Goal: Task Accomplishment & Management: Manage account settings

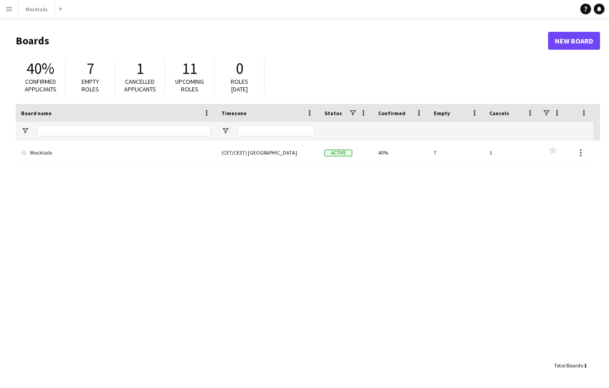
click at [11, 11] on app-icon "Menu" at bounding box center [8, 8] width 7 height 7
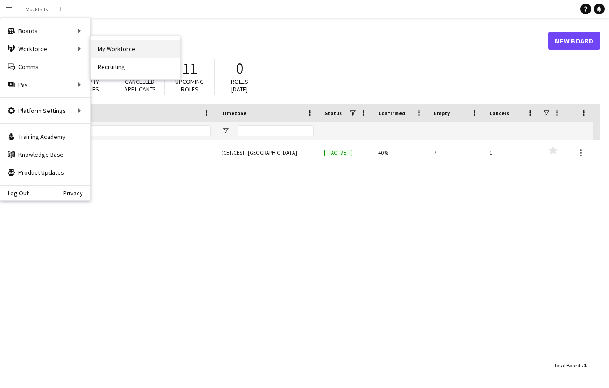
click at [112, 42] on link "My Workforce" at bounding box center [135, 49] width 90 height 18
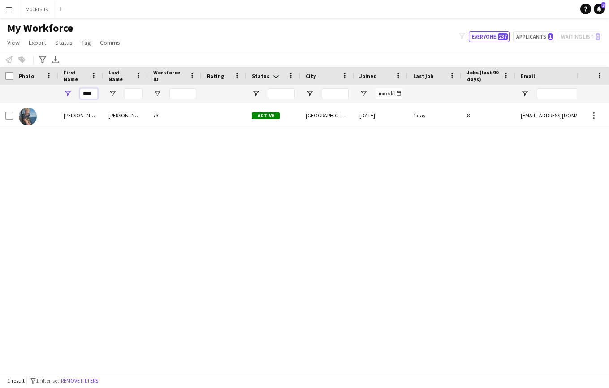
click at [82, 90] on input "****" at bounding box center [89, 93] width 18 height 11
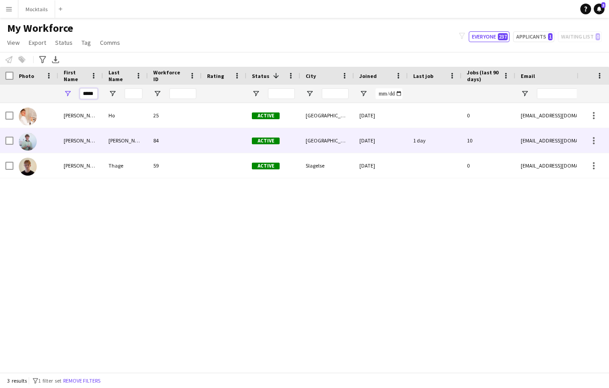
type input "*****"
click at [92, 142] on div "[PERSON_NAME]" at bounding box center [80, 140] width 45 height 25
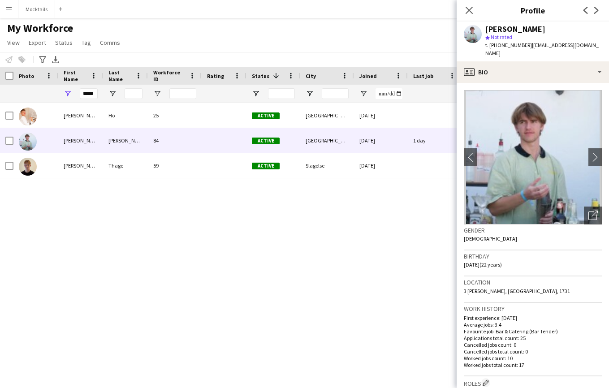
click at [7, 16] on button "Menu" at bounding box center [9, 9] width 18 height 18
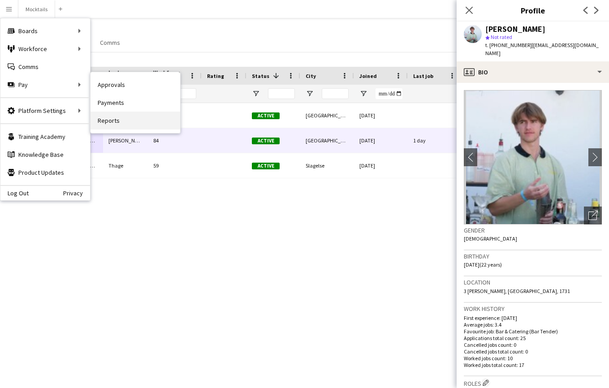
click at [113, 116] on link "Reports" at bounding box center [135, 121] width 90 height 18
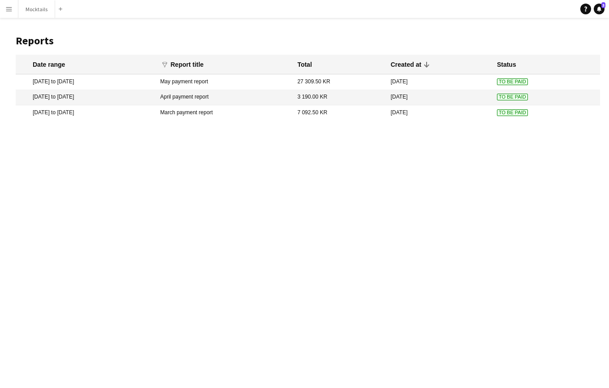
click at [5, 9] on app-icon "Menu" at bounding box center [8, 8] width 7 height 7
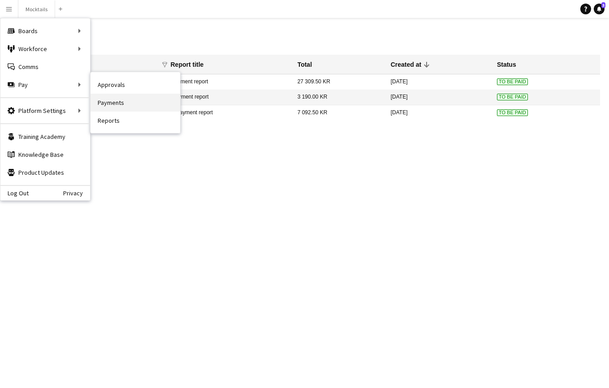
click at [105, 104] on link "Payments" at bounding box center [135, 103] width 90 height 18
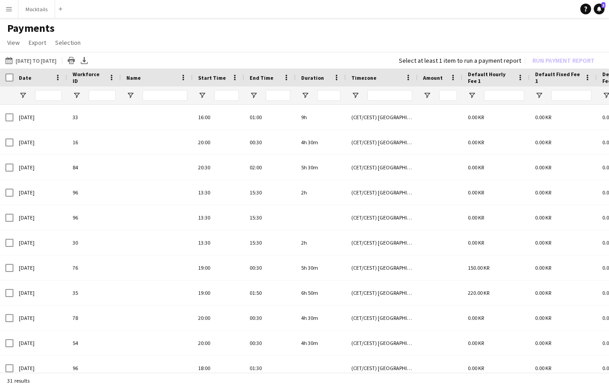
type input "*******"
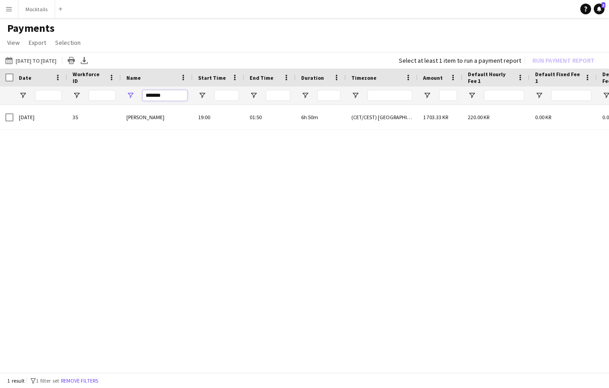
click at [162, 99] on input "*******" at bounding box center [164, 95] width 45 height 11
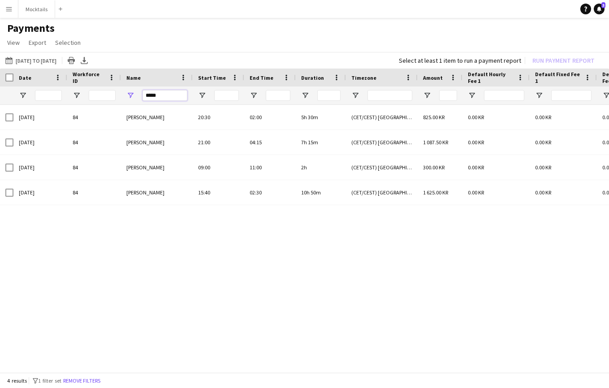
type input "*****"
click at [180, 255] on div "[DATE] 84 [PERSON_NAME] 20:30 02:00 5h 30m (CET/CEST) [GEOGRAPHIC_DATA] 825.00 …" at bounding box center [304, 239] width 609 height 269
click at [25, 61] on button "[DATE] to [DATE] [DATE] to [DATE]" at bounding box center [31, 60] width 55 height 11
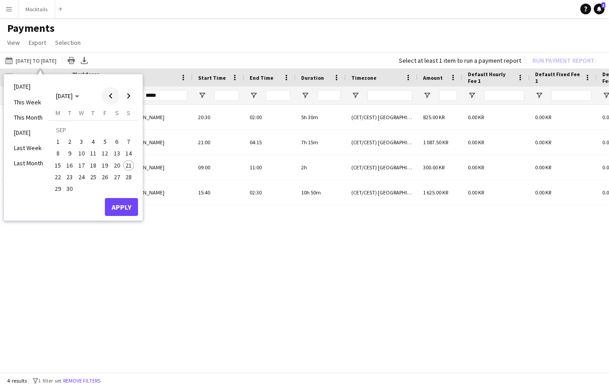
click at [112, 94] on span "Previous month" at bounding box center [111, 96] width 18 height 18
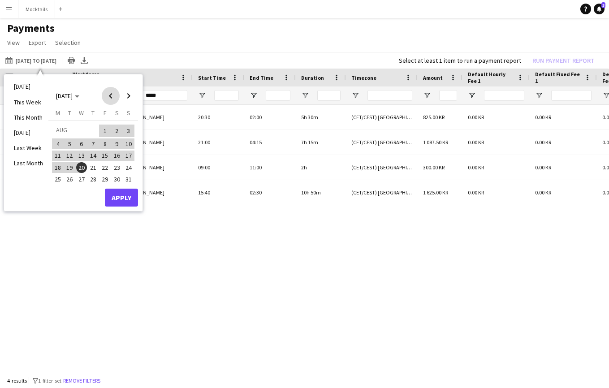
click at [112, 94] on span "Previous month" at bounding box center [111, 96] width 18 height 18
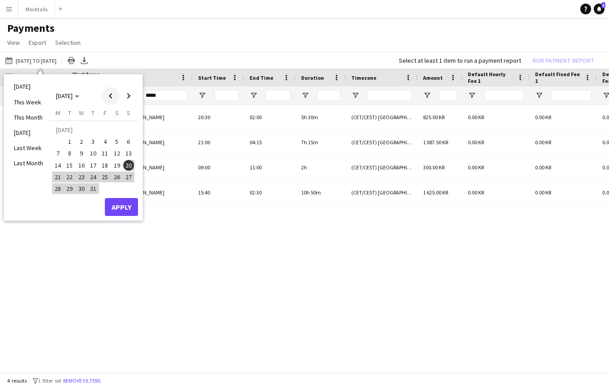
click at [112, 94] on span "Previous month" at bounding box center [111, 96] width 18 height 18
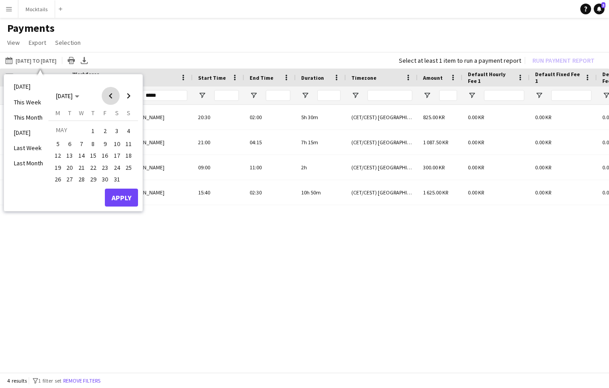
click at [112, 94] on span "Previous month" at bounding box center [111, 96] width 18 height 18
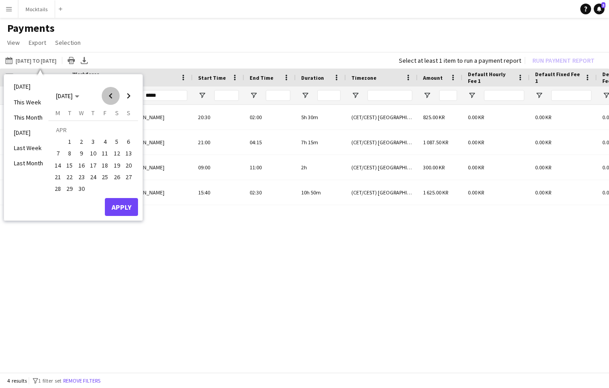
click at [112, 94] on span "Previous month" at bounding box center [111, 96] width 18 height 18
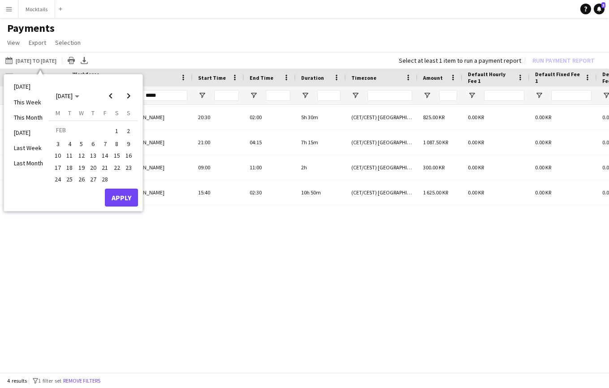
click at [121, 133] on button "1" at bounding box center [117, 131] width 12 height 14
click at [129, 101] on span "Next month" at bounding box center [129, 96] width 18 height 18
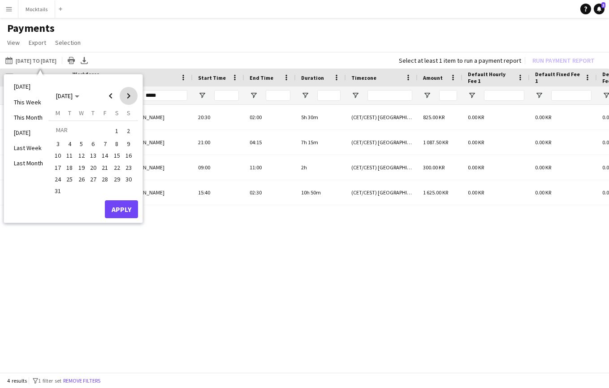
click at [129, 101] on span "Next month" at bounding box center [129, 96] width 18 height 18
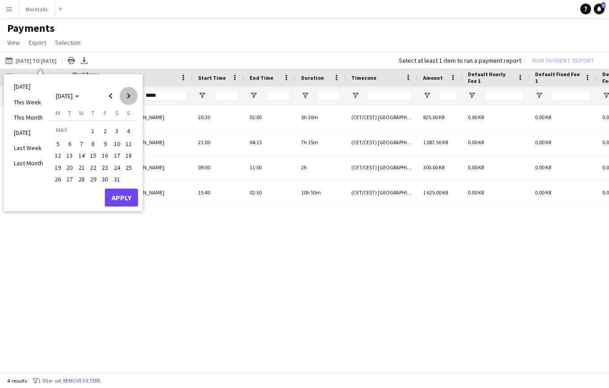
click at [129, 101] on span "Next month" at bounding box center [129, 96] width 18 height 18
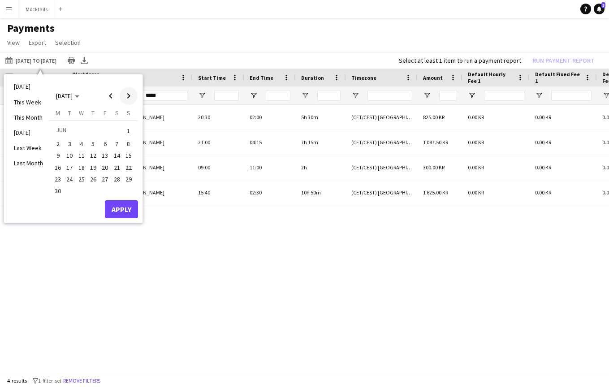
click at [129, 101] on span "Next month" at bounding box center [129, 96] width 18 height 18
click at [82, 165] on span "20" at bounding box center [81, 167] width 11 height 11
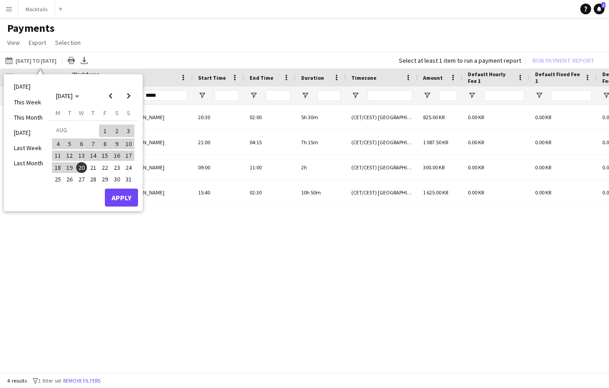
click at [116, 195] on button "Apply" at bounding box center [121, 198] width 33 height 18
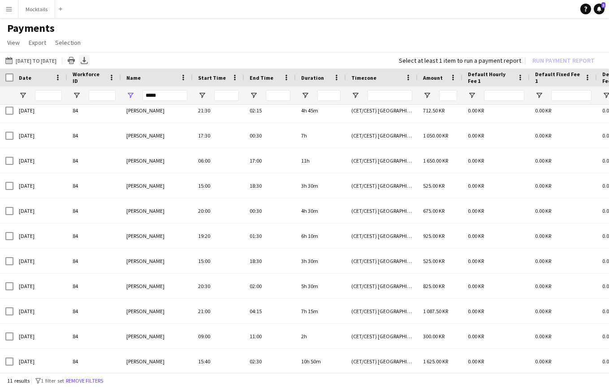
click at [88, 60] on icon "Export XLSX" at bounding box center [84, 60] width 7 height 7
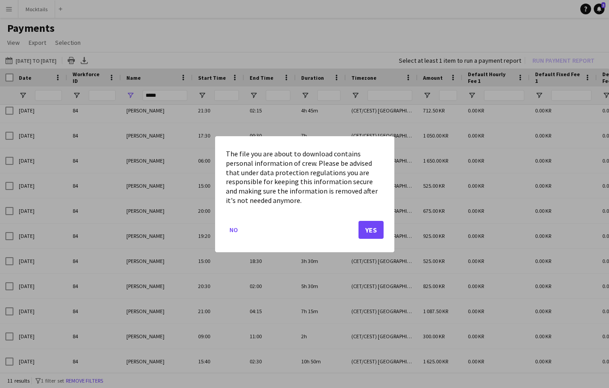
click at [374, 226] on button "Yes" at bounding box center [370, 229] width 25 height 18
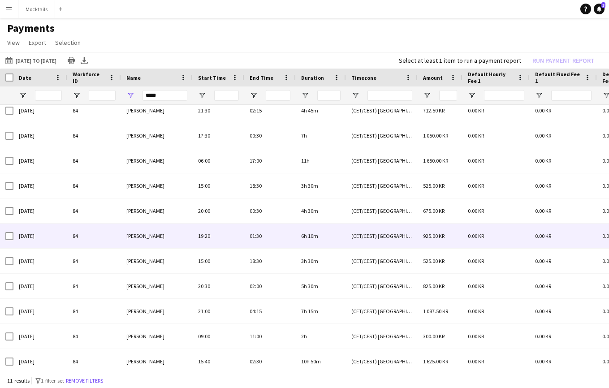
scroll to position [7, 0]
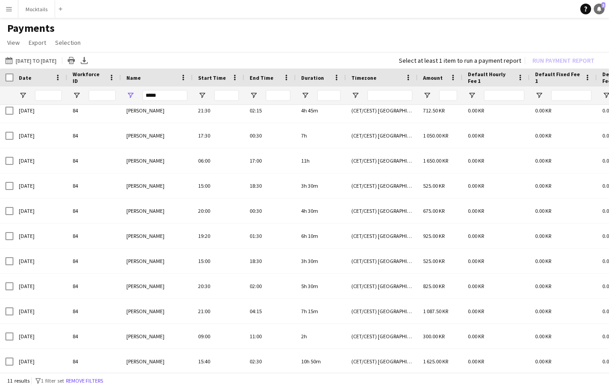
click at [601, 6] on span "3" at bounding box center [603, 5] width 4 height 6
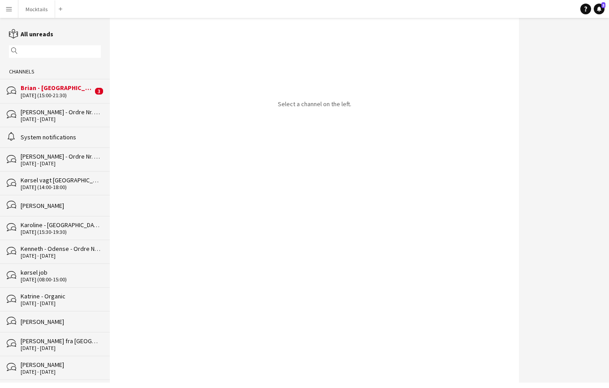
click at [66, 90] on div "Brian - [GEOGRAPHIC_DATA] - Ordre Nr. 16191" at bounding box center [57, 88] width 72 height 8
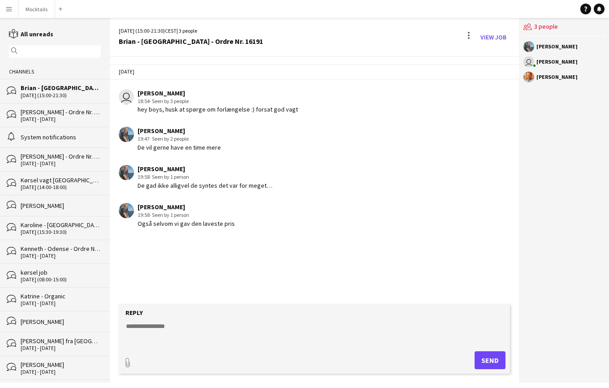
click at [212, 337] on textarea at bounding box center [316, 333] width 382 height 23
type textarea "*******"
click at [487, 367] on button "Send" at bounding box center [489, 360] width 31 height 18
click at [43, 14] on button "Mocktails Close" at bounding box center [36, 8] width 37 height 17
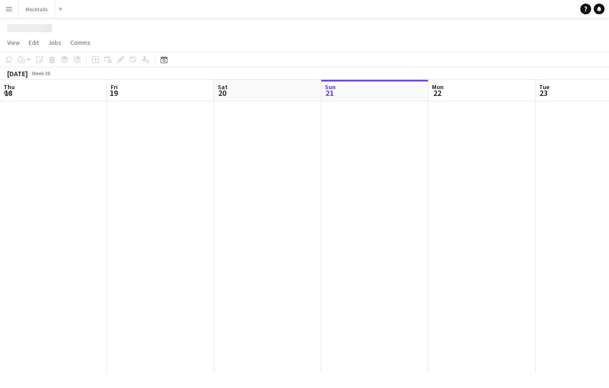
scroll to position [0, 214]
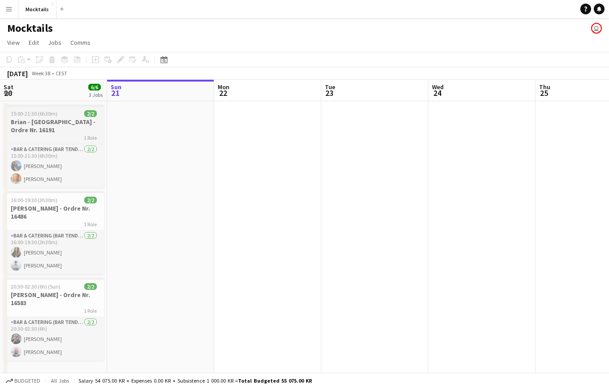
click at [50, 126] on h3 "Brian - [GEOGRAPHIC_DATA] - Ordre Nr. 16191" at bounding box center [54, 126] width 100 height 16
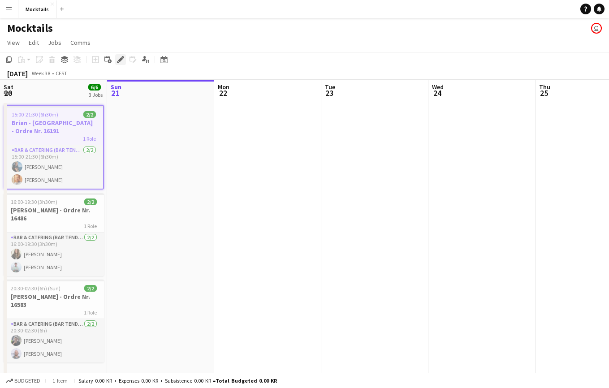
click at [120, 60] on icon at bounding box center [120, 59] width 5 height 5
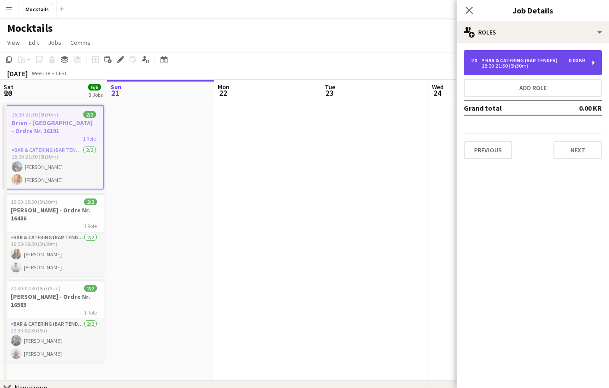
click at [537, 66] on div "15:00-21:30 (6h30m)" at bounding box center [528, 66] width 114 height 4
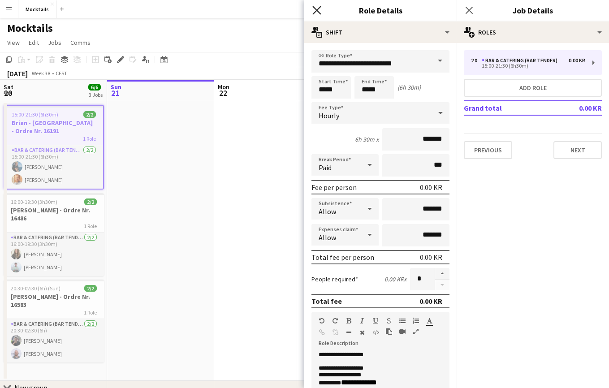
click at [318, 12] on icon at bounding box center [316, 10] width 9 height 9
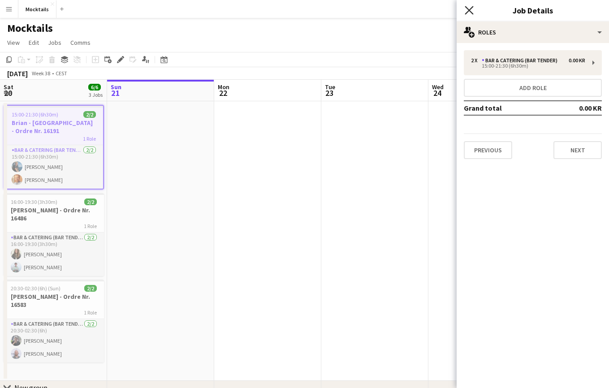
click at [471, 11] on icon "Close pop-in" at bounding box center [468, 10] width 9 height 9
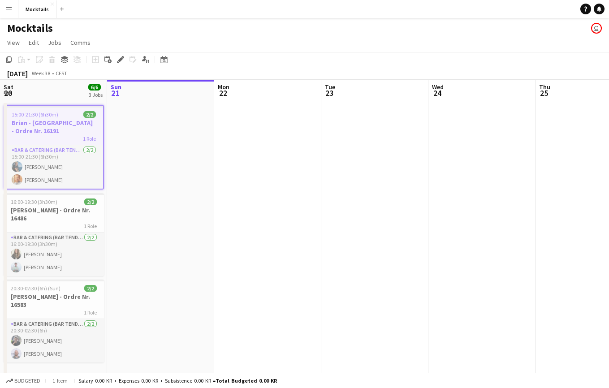
click at [250, 30] on div "Mocktails user" at bounding box center [304, 26] width 609 height 17
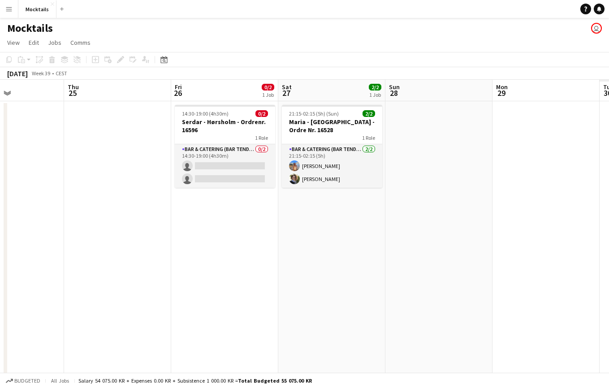
scroll to position [0, 331]
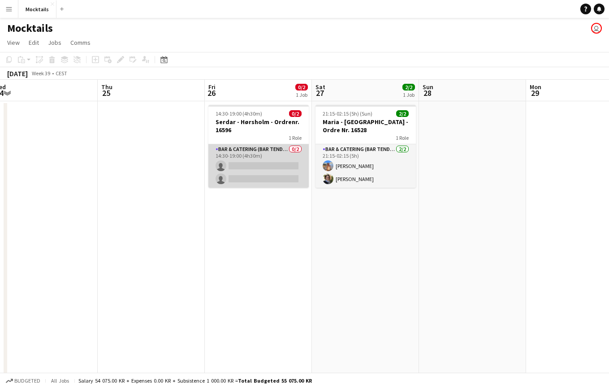
click at [249, 169] on app-card-role "Bar & Catering (Bar Tender) 0/2 14:30-19:00 (4h30m) single-neutral-actions sing…" at bounding box center [258, 165] width 100 height 43
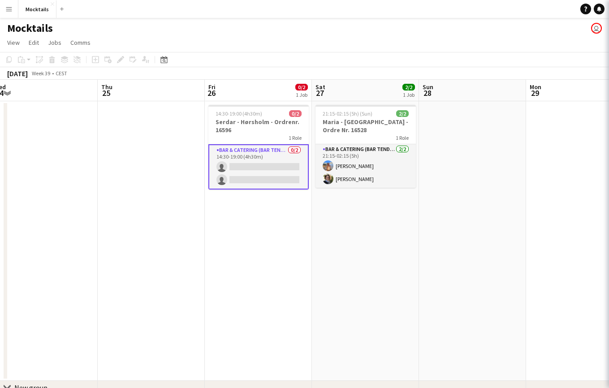
scroll to position [0, 330]
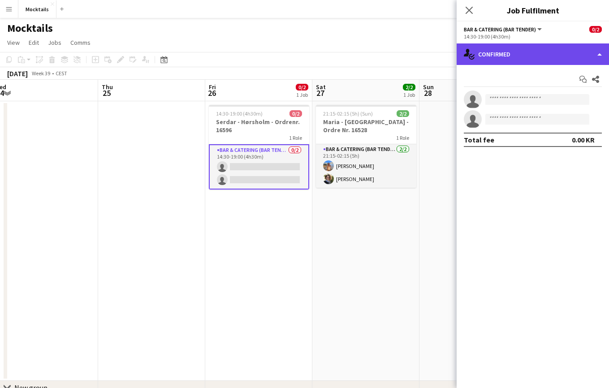
click at [532, 52] on div "single-neutral-actions-check-2 Confirmed" at bounding box center [532, 53] width 152 height 21
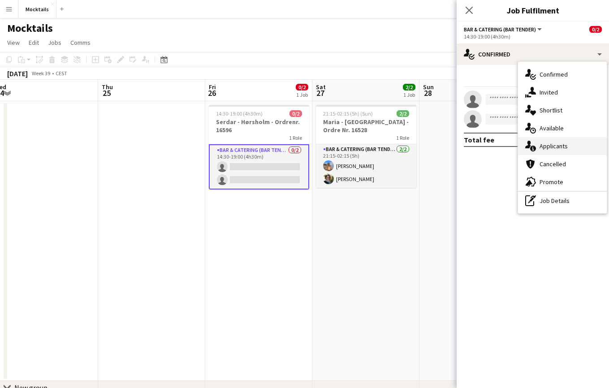
click at [554, 147] on span "Applicants" at bounding box center [553, 146] width 28 height 8
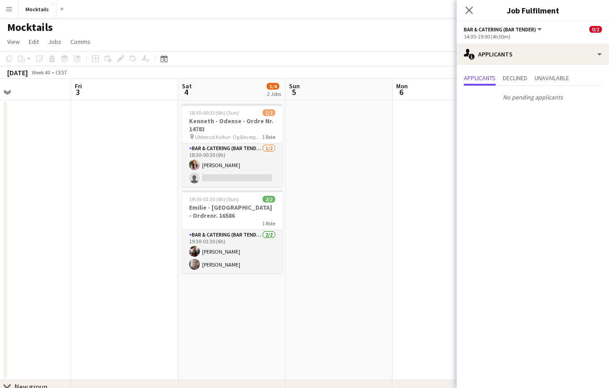
scroll to position [0, 326]
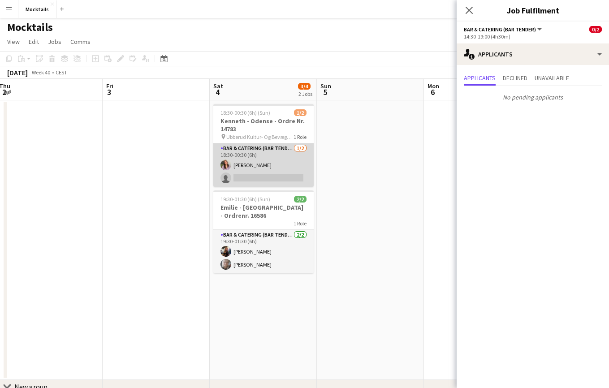
click at [271, 167] on app-card-role "Bar & Catering (Bar Tender) [DATE] 18:30-00:30 (6h) [PERSON_NAME] single-neutra…" at bounding box center [263, 164] width 100 height 43
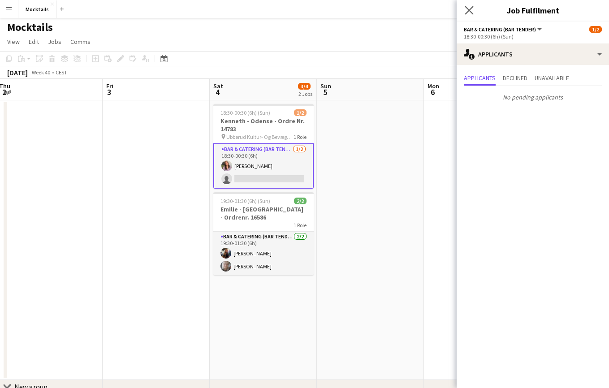
click at [467, 15] on app-icon "Close pop-in" at bounding box center [469, 10] width 13 height 13
